Goal: Check status

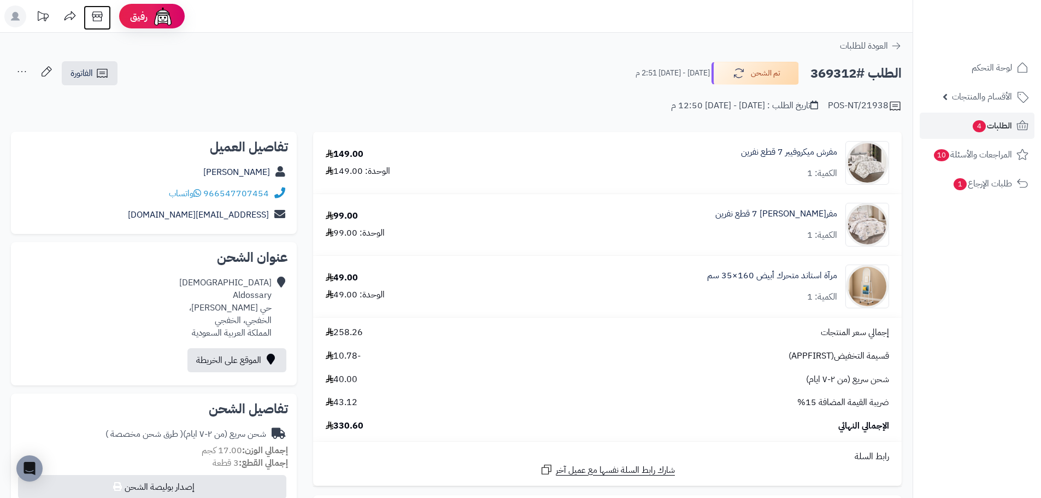
click at [93, 19] on icon at bounding box center [97, 16] width 10 height 10
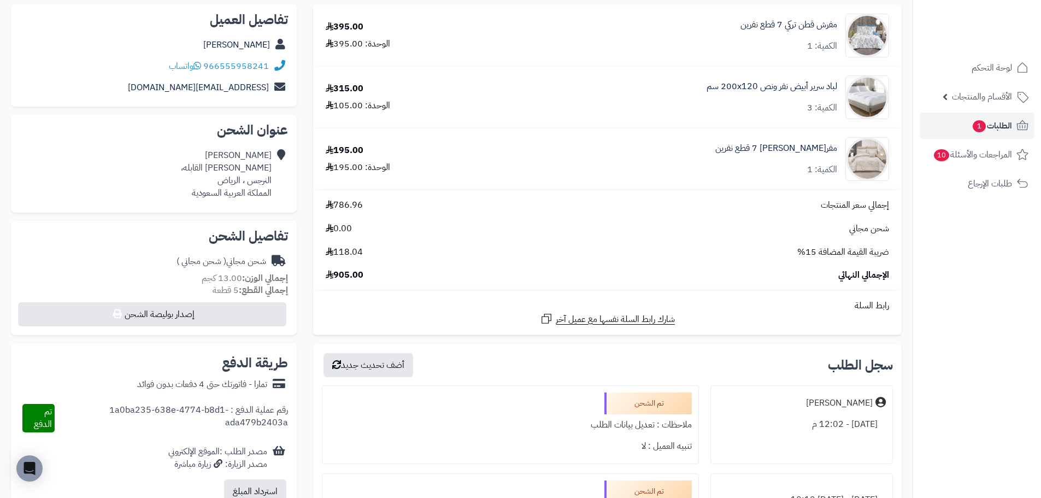
scroll to position [109, 0]
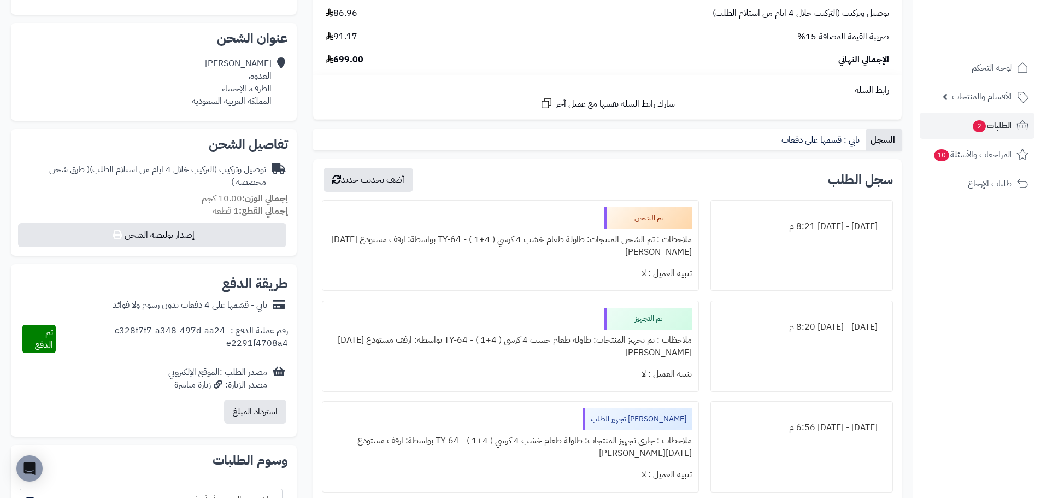
scroll to position [211, 0]
